Goal: Transaction & Acquisition: Purchase product/service

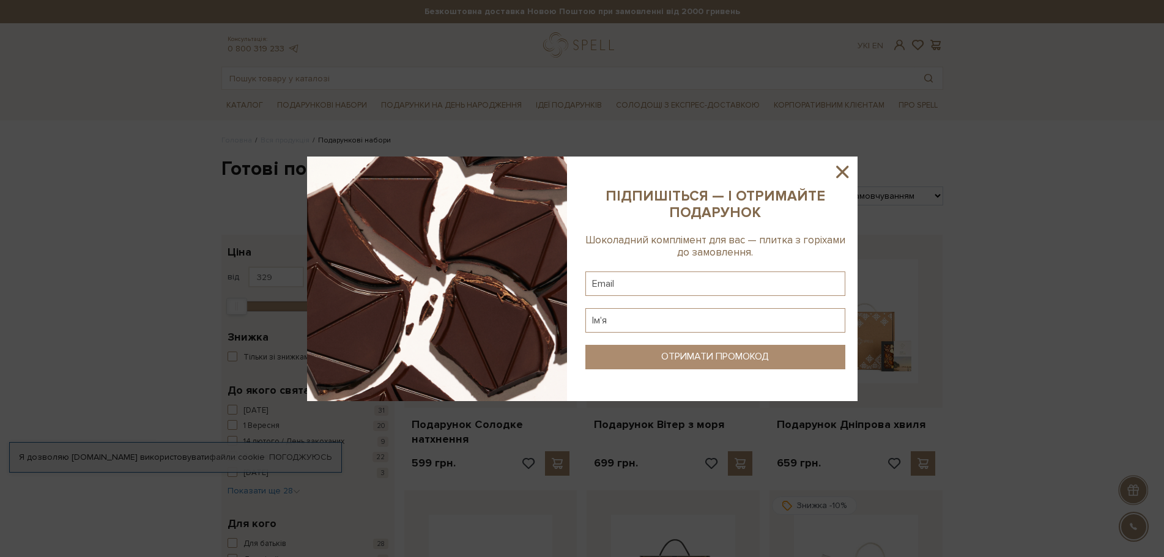
click at [843, 166] on icon at bounding box center [842, 171] width 21 height 21
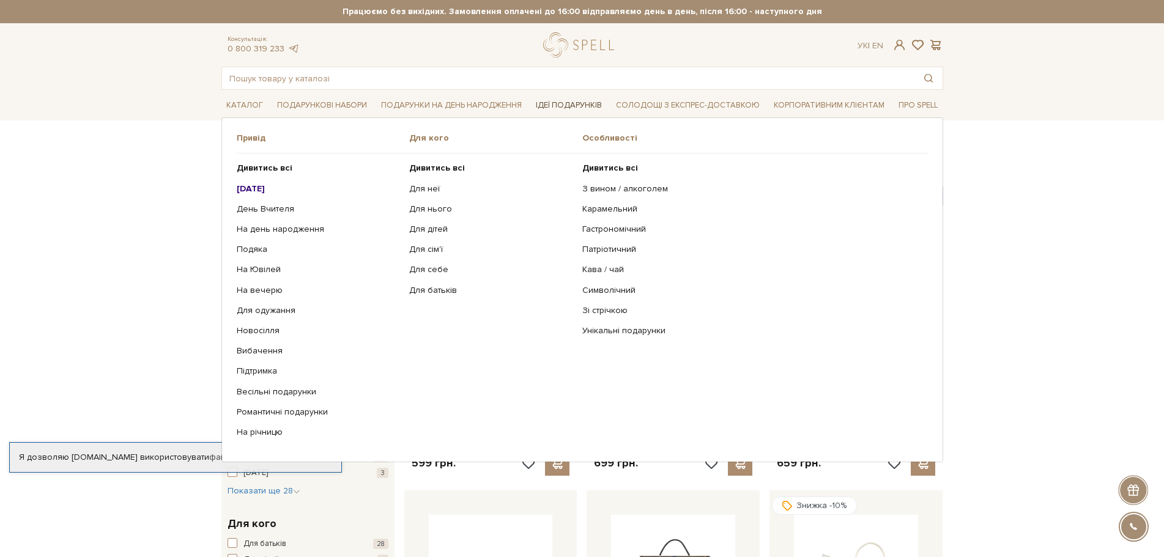
click at [577, 104] on link "Ідеї подарунків" at bounding box center [569, 105] width 76 height 19
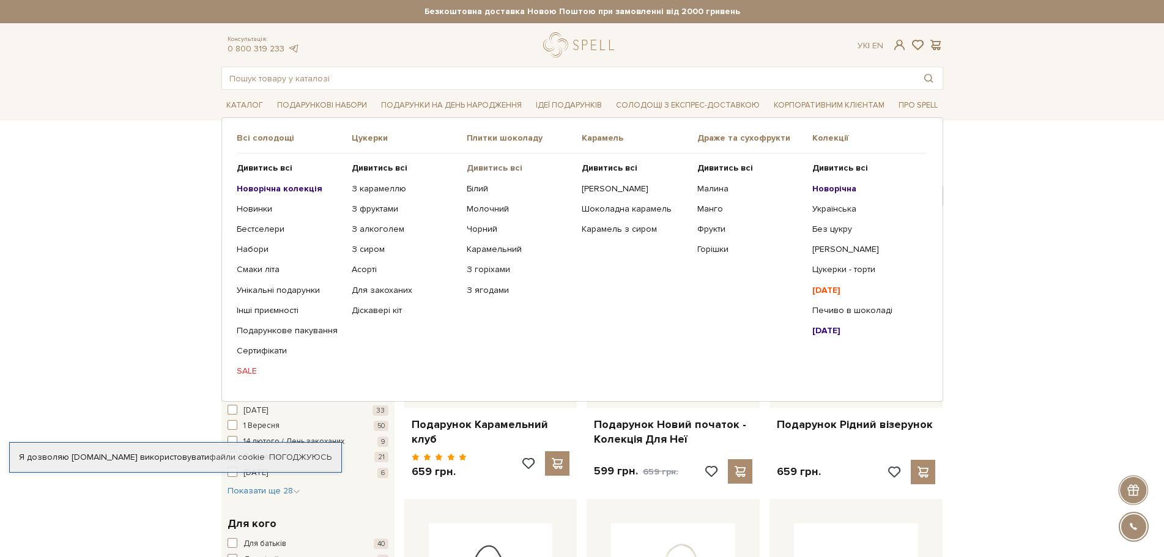
click at [490, 166] on b "Дивитись всі" at bounding box center [495, 168] width 56 height 10
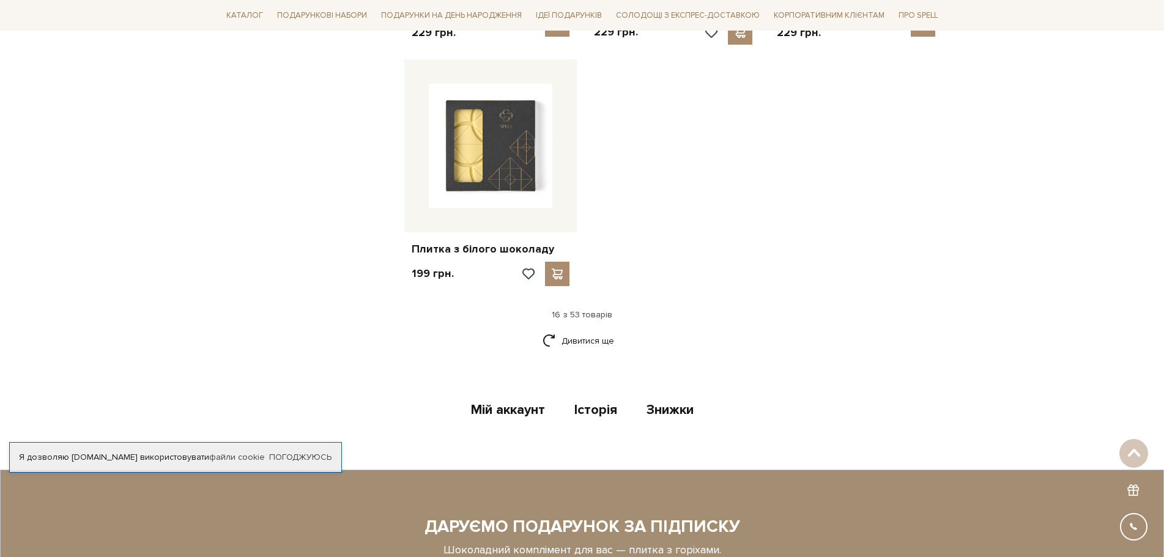
scroll to position [1543, 0]
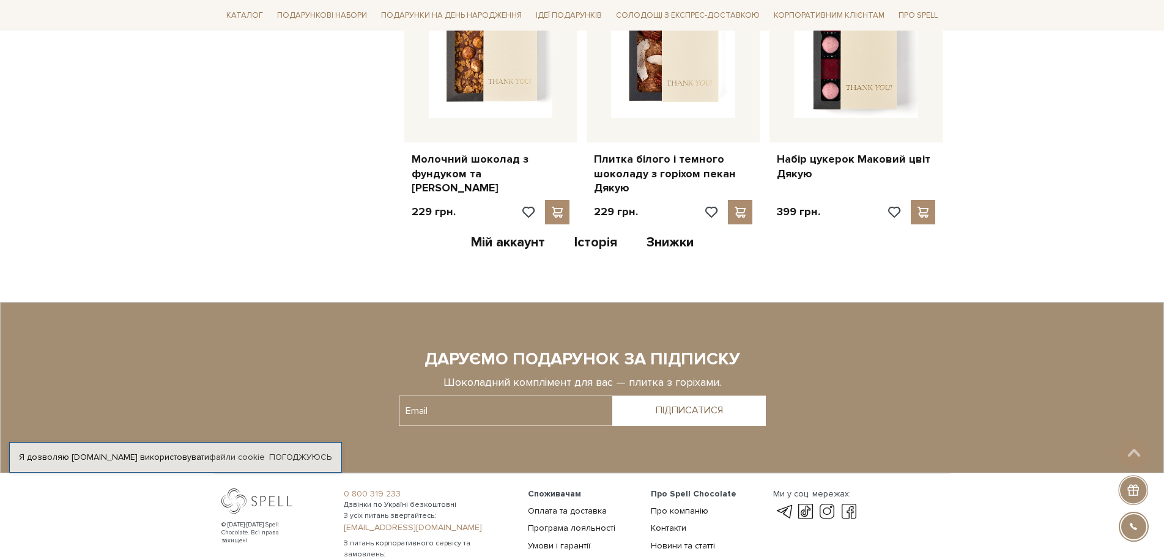
scroll to position [1407, 0]
